Goal: Information Seeking & Learning: Learn about a topic

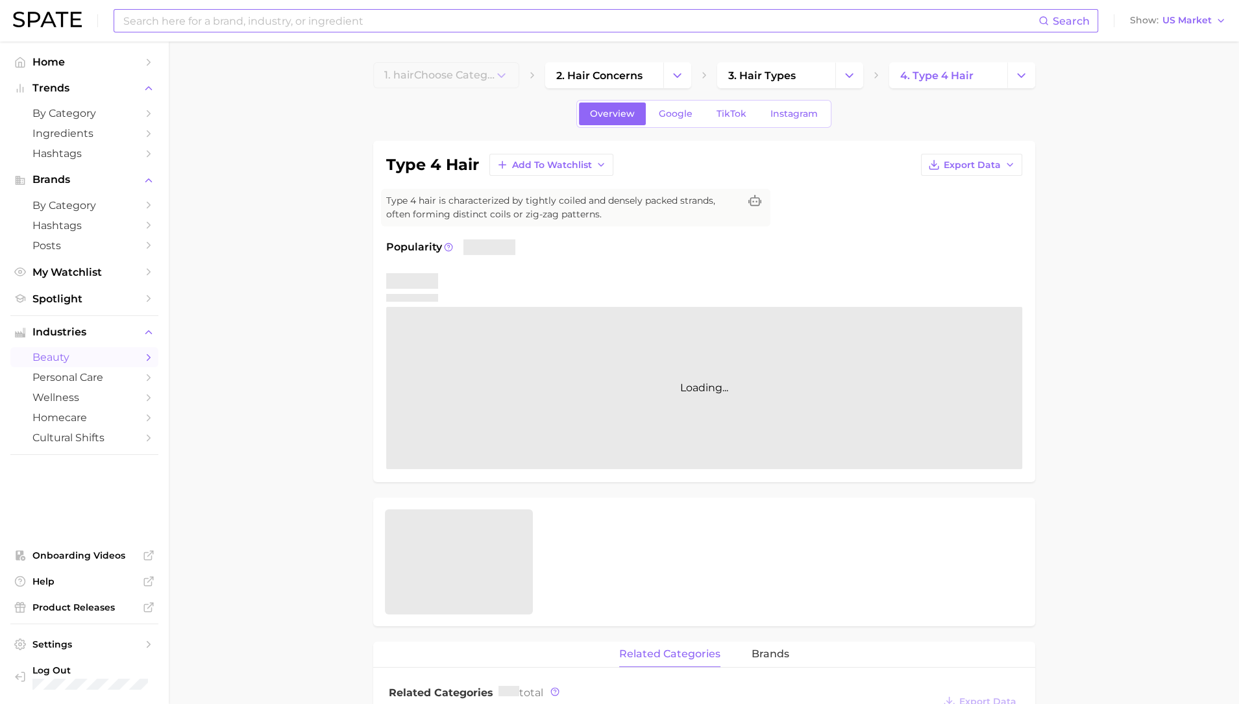
click at [344, 24] on input at bounding box center [580, 21] width 917 height 22
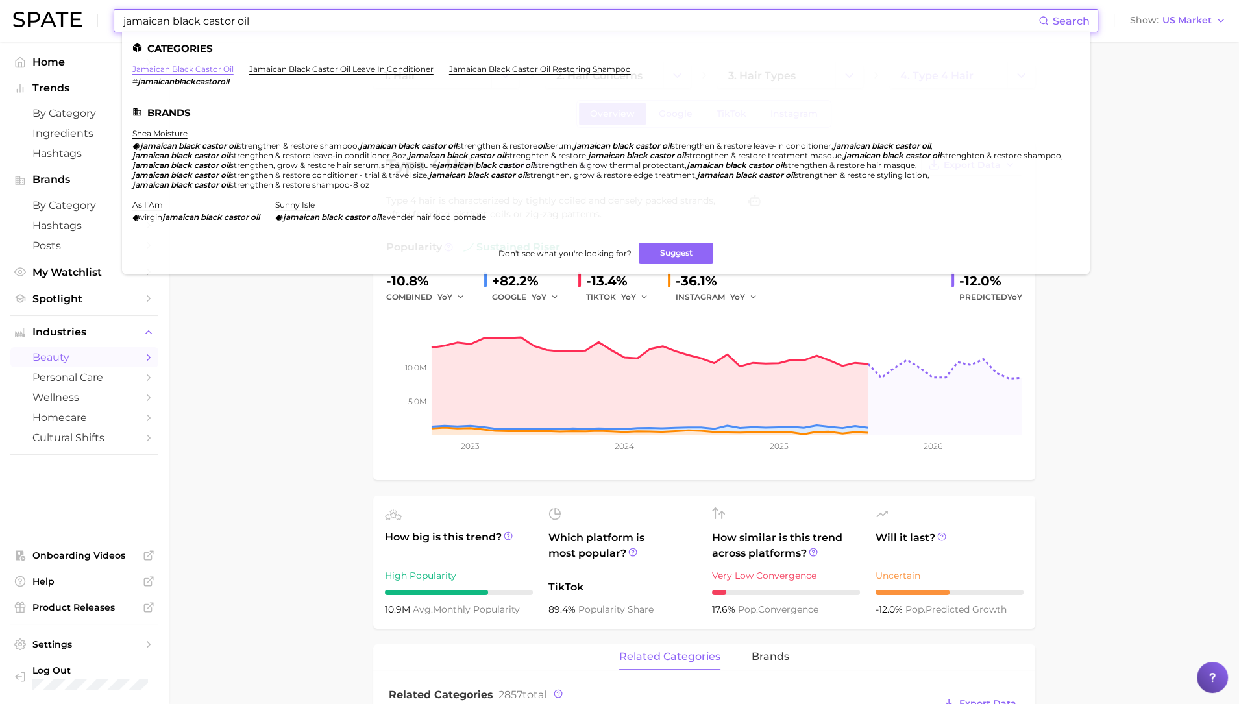
type input "jamaican black castor oil"
click at [197, 73] on link "jamaican black castor oil" at bounding box center [182, 69] width 101 height 10
